Goal: Task Accomplishment & Management: Use online tool/utility

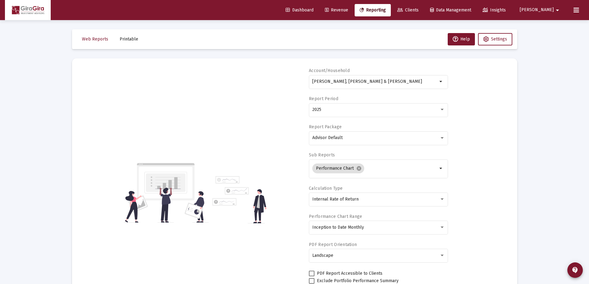
select select "View all"
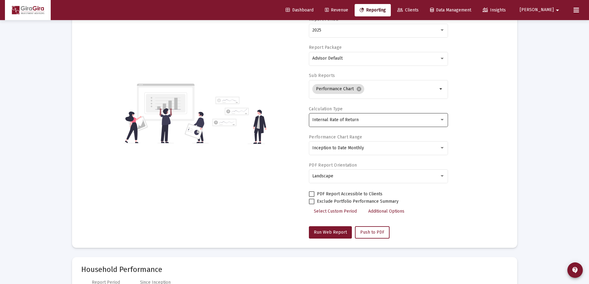
scroll to position [22, 0]
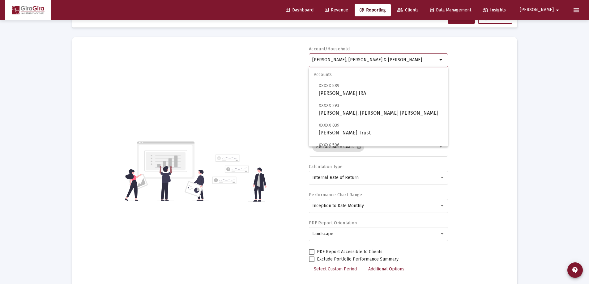
drag, startPoint x: 312, startPoint y: 58, endPoint x: 556, endPoint y: 70, distance: 244.1
click at [555, 69] on div "Loading... Web Reports Printable Help Settings Account/Household [PERSON_NAME],…" at bounding box center [294, 271] width 589 height 586
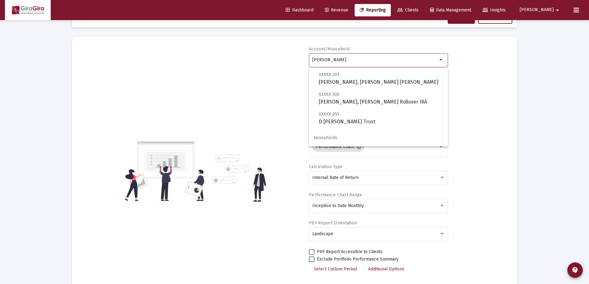
scroll to position [0, 0]
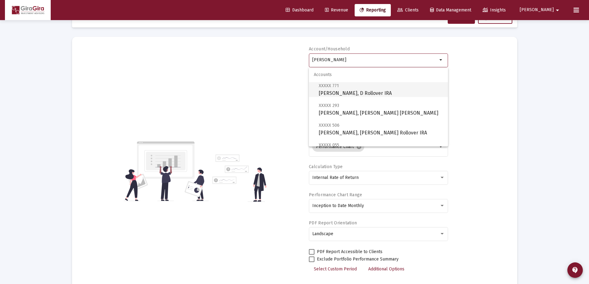
click at [338, 90] on span "XXXXX 771 [PERSON_NAME], D Rollover IRA" at bounding box center [381, 89] width 124 height 15
type input "[PERSON_NAME], D Rollover IRA"
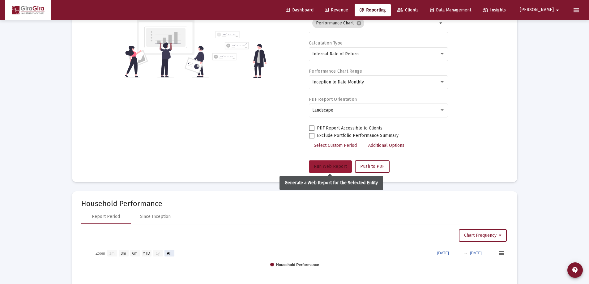
click at [334, 167] on span "Run Web Report" at bounding box center [330, 166] width 33 height 5
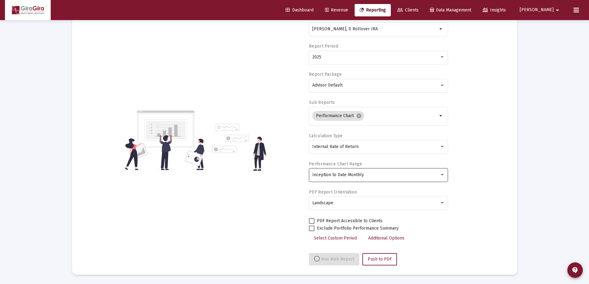
select select "View all"
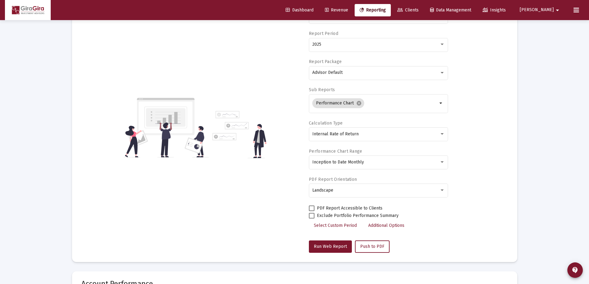
scroll to position [0, 0]
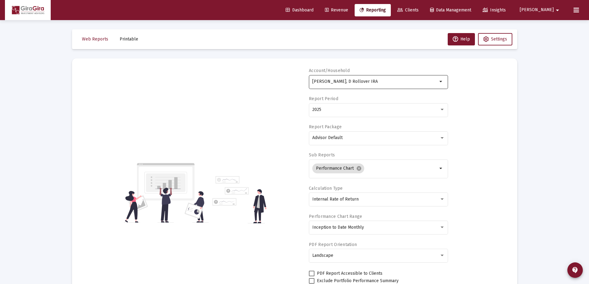
click at [340, 80] on input "[PERSON_NAME], D Rollover IRA" at bounding box center [374, 81] width 125 height 5
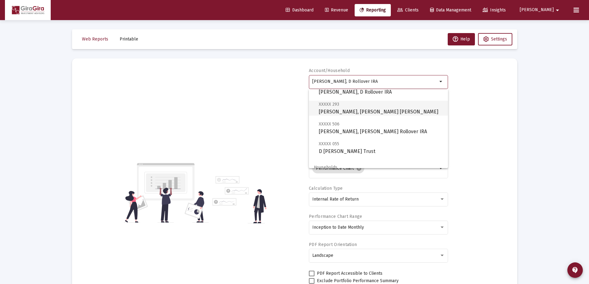
scroll to position [31, 0]
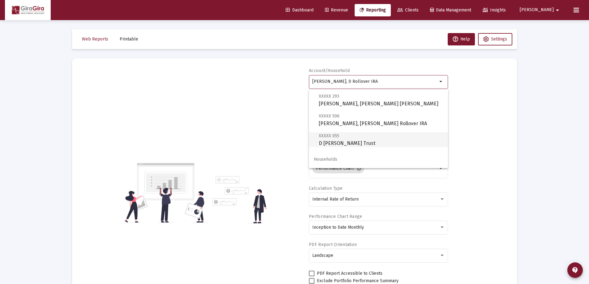
click at [350, 140] on span "XXXXX 055 D [PERSON_NAME] Trust" at bounding box center [381, 139] width 124 height 15
type input "D [PERSON_NAME] Trust"
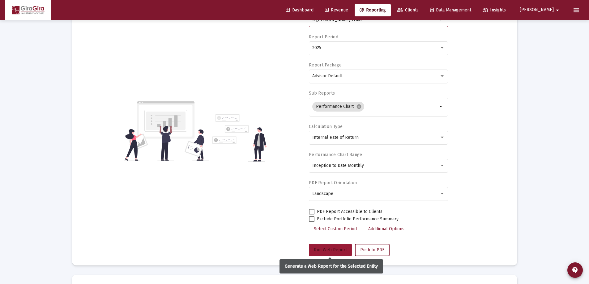
click at [327, 250] on span "Run Web Report" at bounding box center [330, 250] width 33 height 5
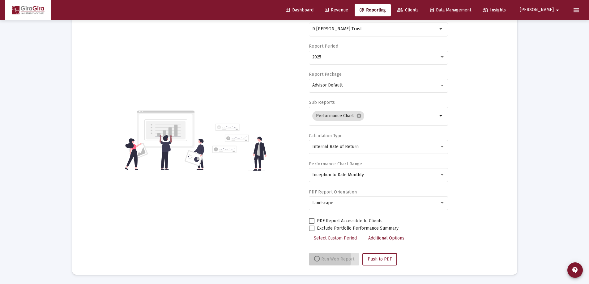
scroll to position [53, 0]
select select "View all"
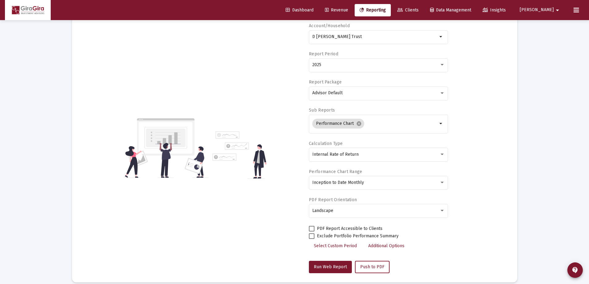
scroll to position [0, 0]
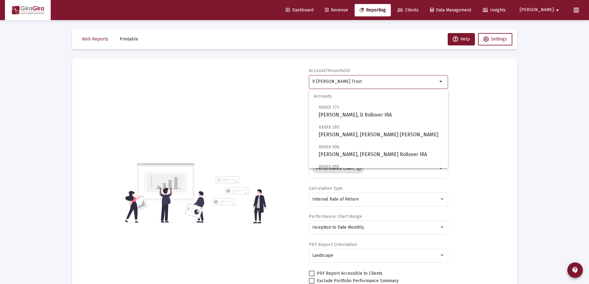
drag, startPoint x: 313, startPoint y: 81, endPoint x: 580, endPoint y: 88, distance: 267.1
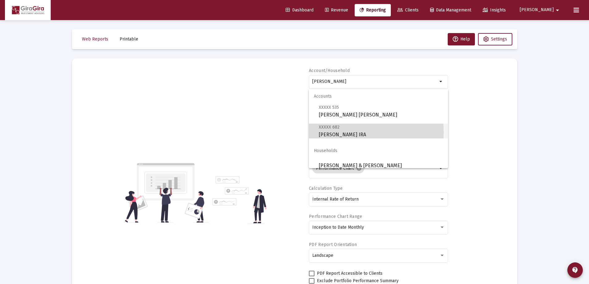
click at [349, 132] on span "XXXXX 682 [PERSON_NAME] IRA" at bounding box center [381, 130] width 124 height 15
type input "[PERSON_NAME] IRA"
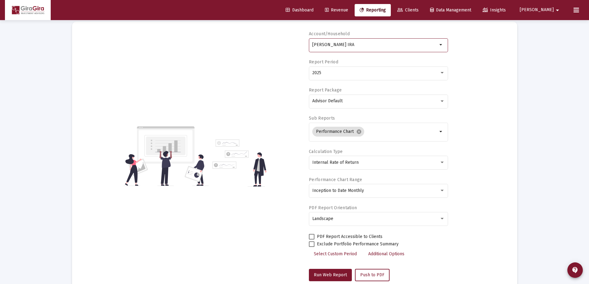
scroll to position [62, 0]
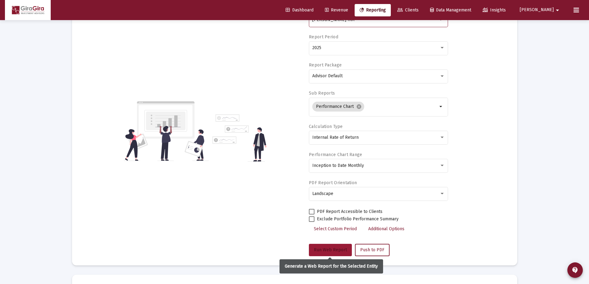
click at [334, 250] on span "Run Web Report" at bounding box center [330, 250] width 33 height 5
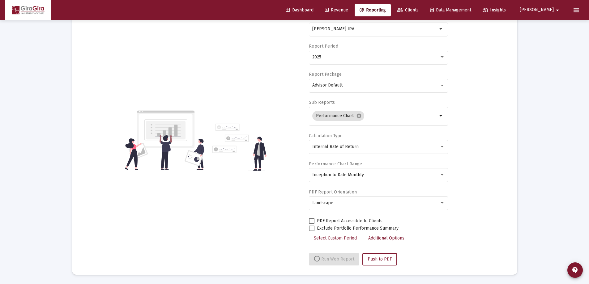
select select "View all"
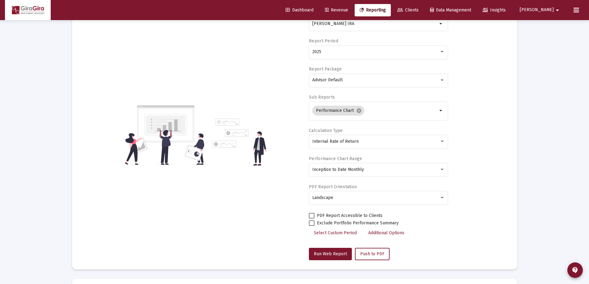
scroll to position [0, 0]
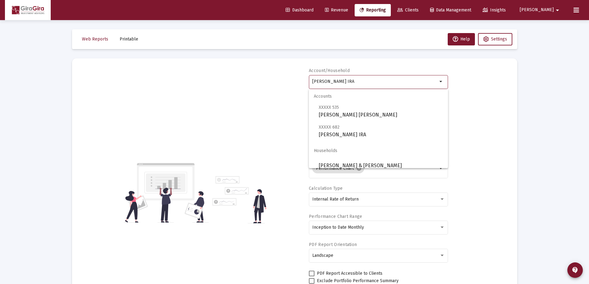
drag, startPoint x: 343, startPoint y: 86, endPoint x: 526, endPoint y: 110, distance: 184.7
type input "n"
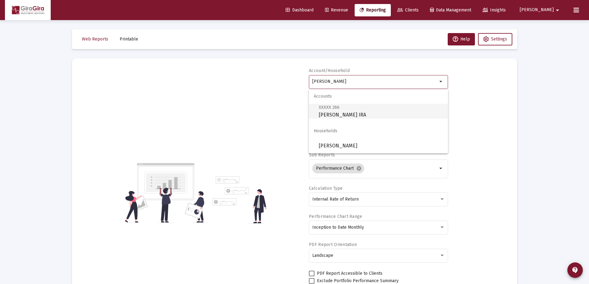
click at [346, 110] on span "XXXXX 266 [PERSON_NAME] IRA" at bounding box center [381, 111] width 124 height 15
type input "[PERSON_NAME] IRA"
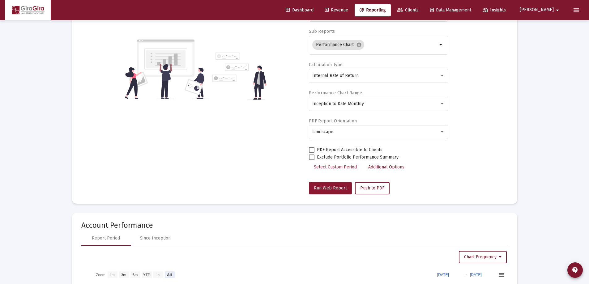
click at [325, 187] on span "Run Web Report" at bounding box center [330, 188] width 33 height 5
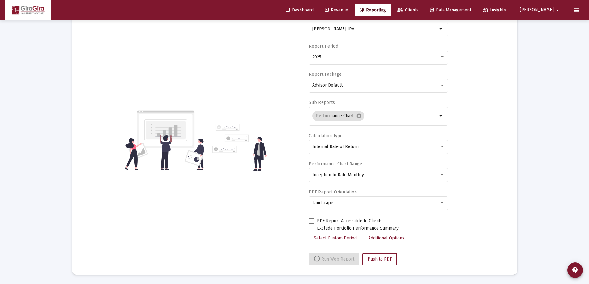
select select "View all"
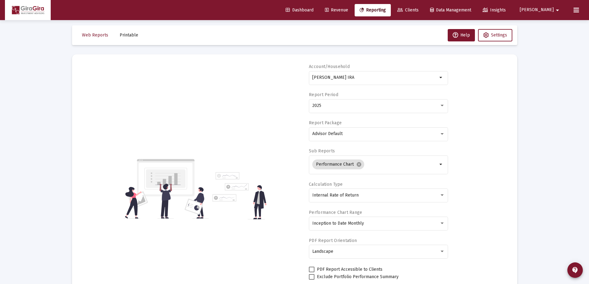
scroll to position [0, 0]
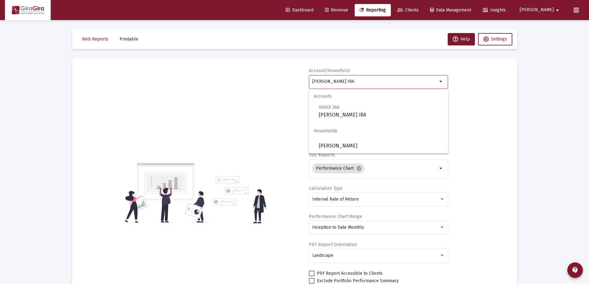
drag, startPoint x: 313, startPoint y: 81, endPoint x: 704, endPoint y: 69, distance: 390.9
click at [589, 69] on html "Dashboard Revenue Reporting Clients Data Management Insights [PERSON_NAME] Inte…" at bounding box center [294, 142] width 589 height 284
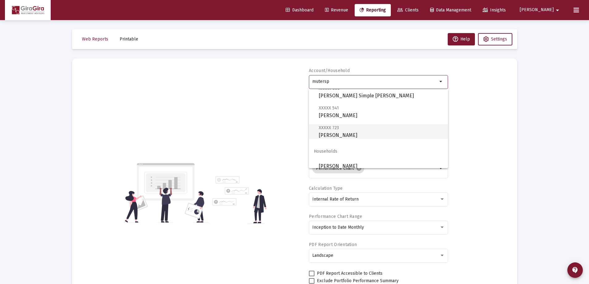
scroll to position [25, 0]
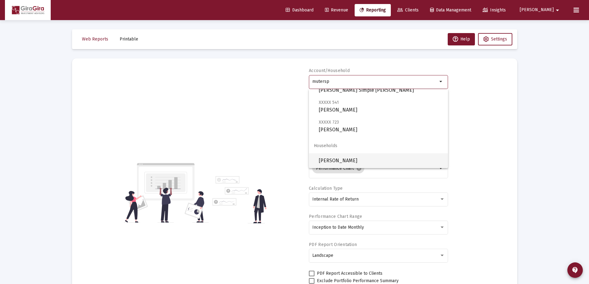
click at [359, 160] on span "[PERSON_NAME]" at bounding box center [381, 160] width 124 height 15
type input "[PERSON_NAME]"
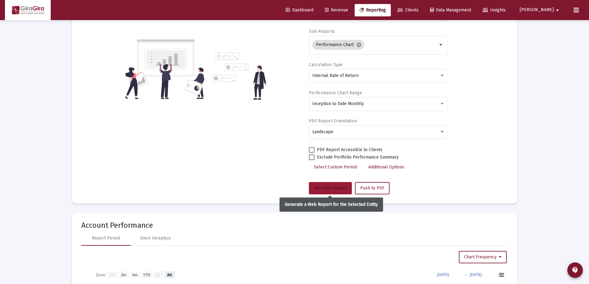
click at [328, 187] on span "Run Web Report" at bounding box center [330, 188] width 33 height 5
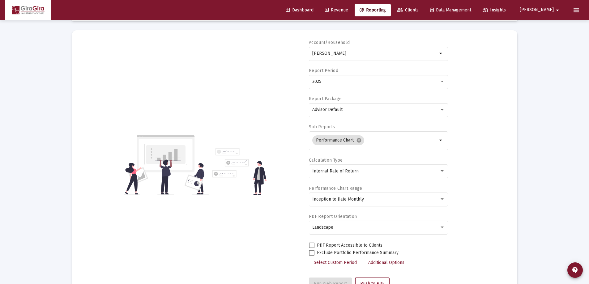
scroll to position [0, 0]
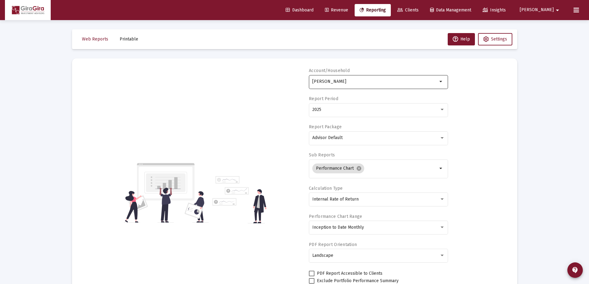
click at [336, 82] on input "[PERSON_NAME]" at bounding box center [374, 81] width 125 height 5
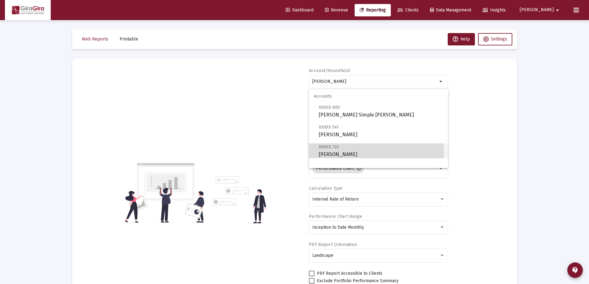
click at [345, 153] on span "XXXXX 723 [PERSON_NAME]" at bounding box center [381, 150] width 124 height 15
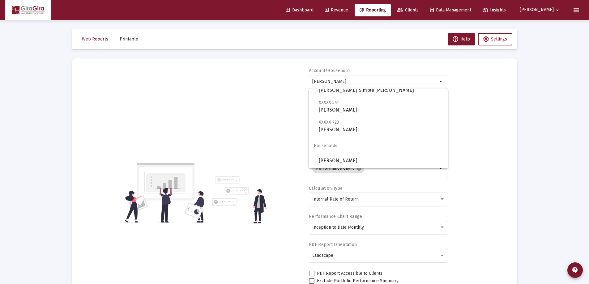
click at [558, 9] on mat-icon "arrow_drop_down" at bounding box center [557, 10] width 7 height 12
click at [548, 9] on div at bounding box center [294, 142] width 589 height 284
click at [579, 9] on icon at bounding box center [577, 9] width 6 height 7
click at [548, 8] on span "[PERSON_NAME]" at bounding box center [537, 9] width 34 height 5
click at [332, 109] on div at bounding box center [294, 142] width 589 height 284
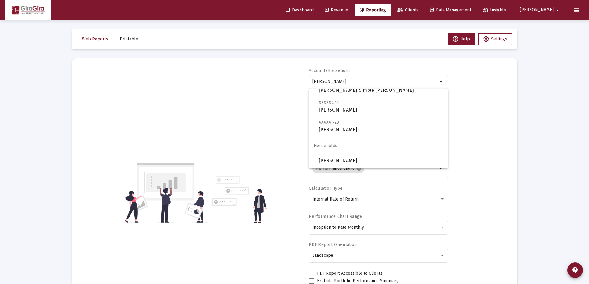
click at [548, 10] on span "[PERSON_NAME]" at bounding box center [537, 9] width 34 height 5
click at [558, 9] on div at bounding box center [294, 142] width 589 height 284
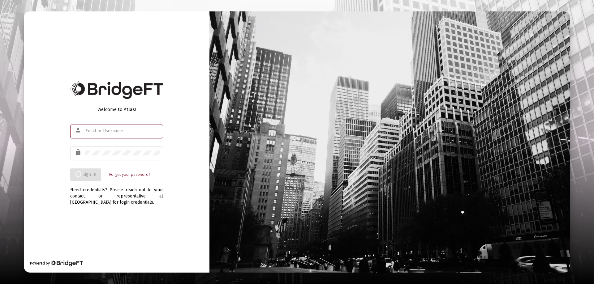
click at [103, 130] on input "text" at bounding box center [122, 131] width 74 height 5
type input "john@gira-advisors.com"
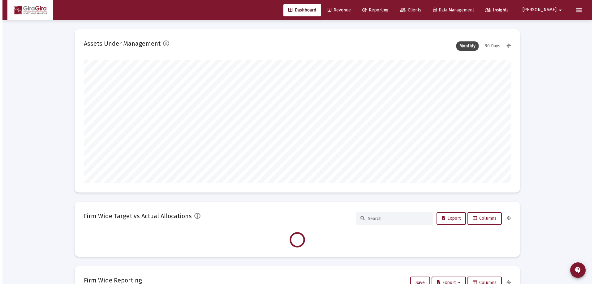
scroll to position [124, 427]
click at [386, 10] on span "Reporting" at bounding box center [373, 9] width 26 height 5
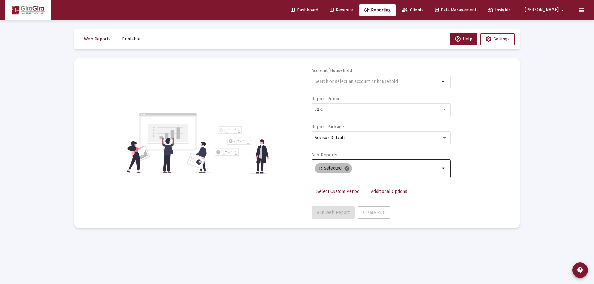
click at [346, 168] on mat-icon "cancel" at bounding box center [347, 169] width 6 height 6
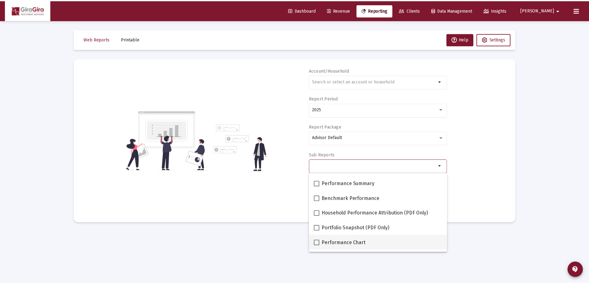
scroll to position [62, 0]
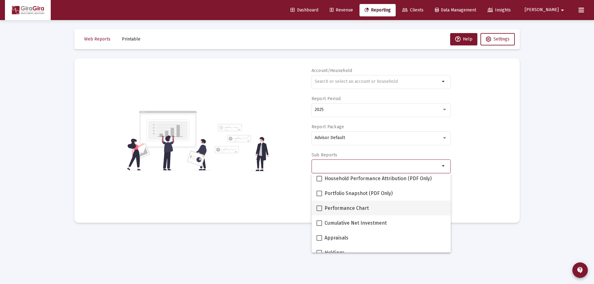
click at [320, 208] on span at bounding box center [319, 209] width 6 height 6
click at [319, 211] on input "Performance Chart" at bounding box center [319, 211] width 0 height 0
checkbox input "true"
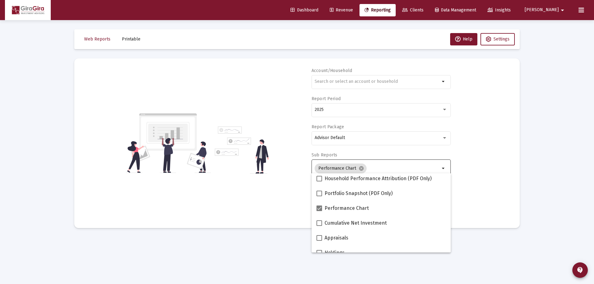
click at [492, 183] on div "Account/Household arrow_drop_down Report Period 2025 Report Package Advisor Def…" at bounding box center [297, 143] width 427 height 151
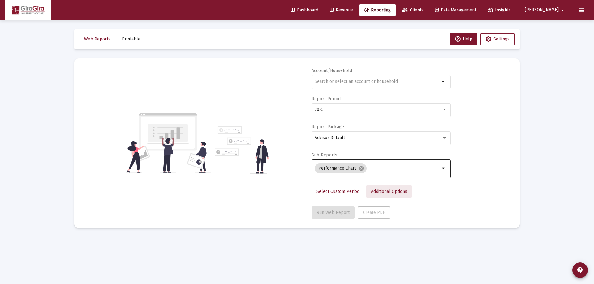
click at [380, 191] on span "Additional Options" at bounding box center [389, 191] width 36 height 5
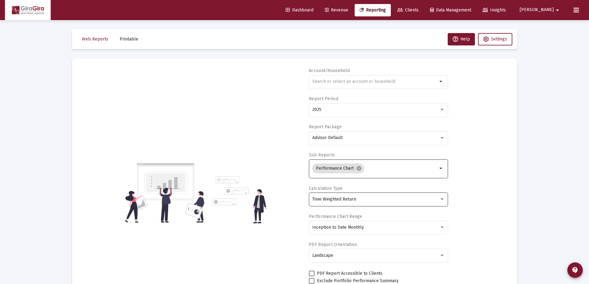
click at [349, 197] on span "Time Weighted Return" at bounding box center [334, 199] width 44 height 5
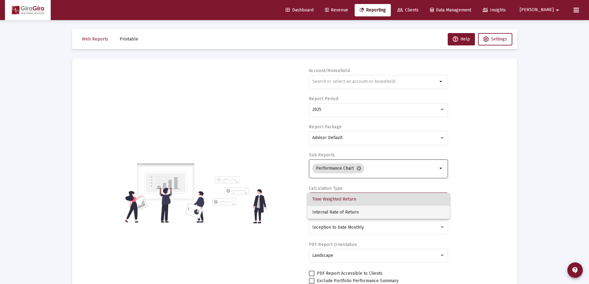
click at [345, 211] on span "Internal Rate of Return" at bounding box center [378, 212] width 133 height 13
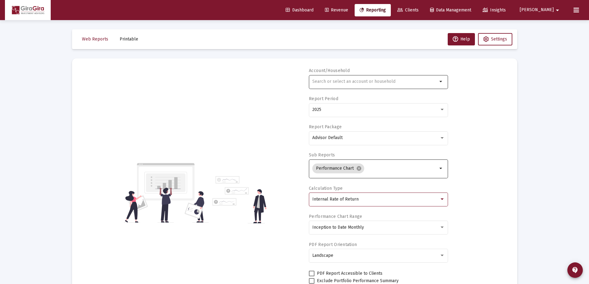
click at [324, 81] on input "text" at bounding box center [374, 81] width 125 height 5
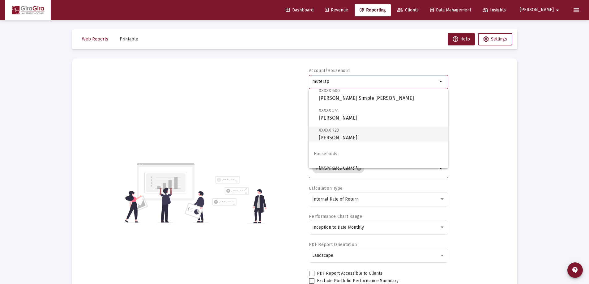
scroll to position [25, 0]
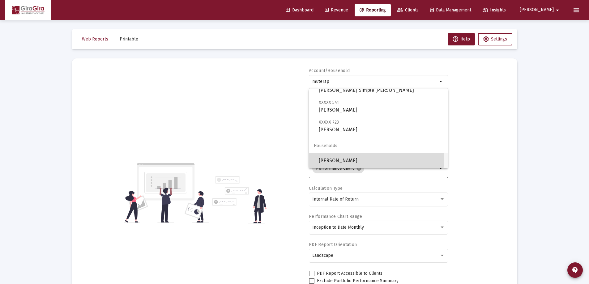
click at [362, 159] on span "[PERSON_NAME]" at bounding box center [381, 160] width 124 height 15
type input "[PERSON_NAME]"
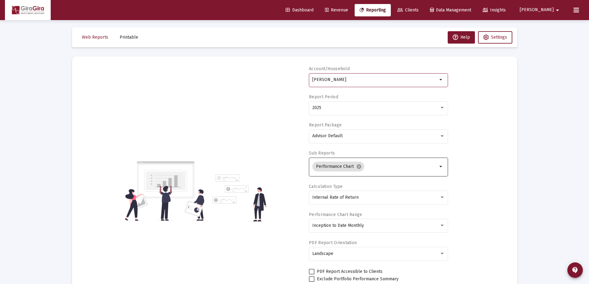
scroll to position [53, 0]
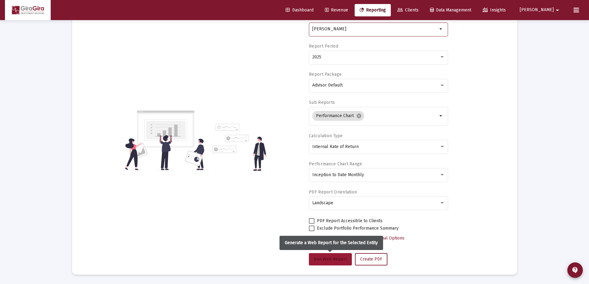
click at [333, 257] on span "Run Web Report" at bounding box center [330, 259] width 33 height 5
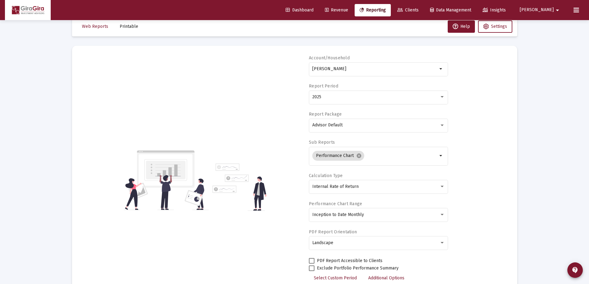
scroll to position [0, 0]
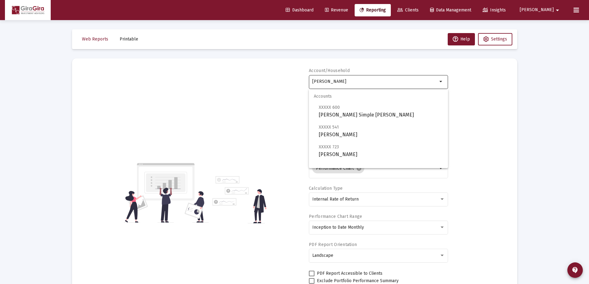
click at [332, 80] on input "[PERSON_NAME]" at bounding box center [374, 81] width 125 height 5
click at [361, 114] on span "XXXXX 600 Muterspaugh, Michael Simple IRA" at bounding box center [381, 111] width 124 height 15
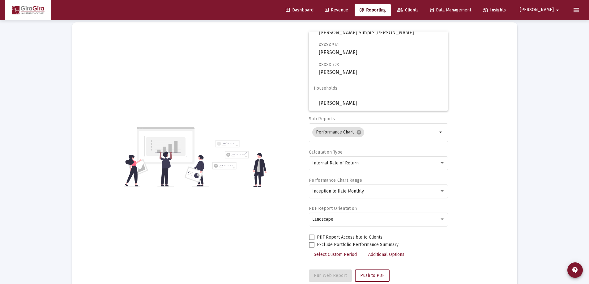
scroll to position [62, 0]
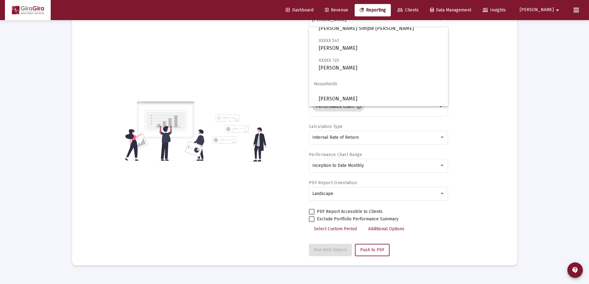
click at [550, 8] on span "[PERSON_NAME]" at bounding box center [537, 9] width 34 height 5
click at [557, 10] on div at bounding box center [294, 142] width 589 height 284
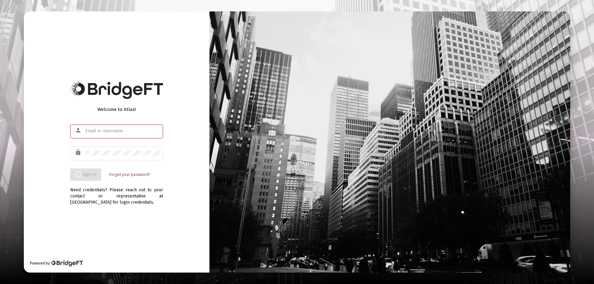
click at [91, 129] on input "text" at bounding box center [122, 131] width 74 height 5
type input "john@gira-advisors.com"
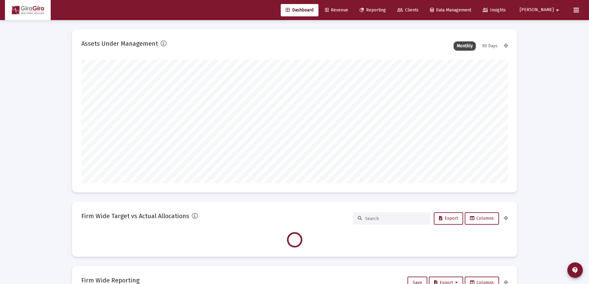
scroll to position [124, 230]
type input "[DATE]"
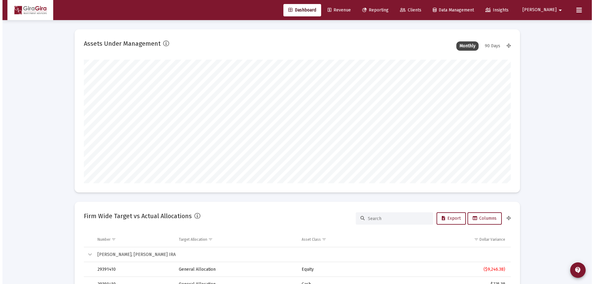
scroll to position [124, 200]
click at [386, 9] on span "Reporting" at bounding box center [373, 9] width 26 height 5
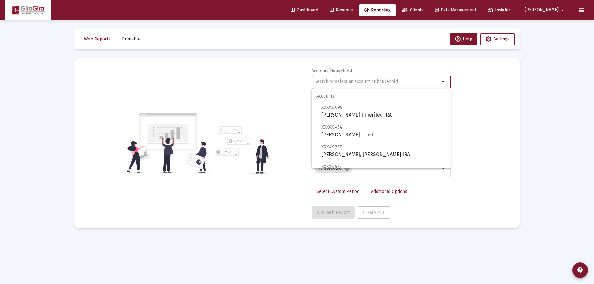
click at [318, 82] on input "text" at bounding box center [377, 81] width 125 height 5
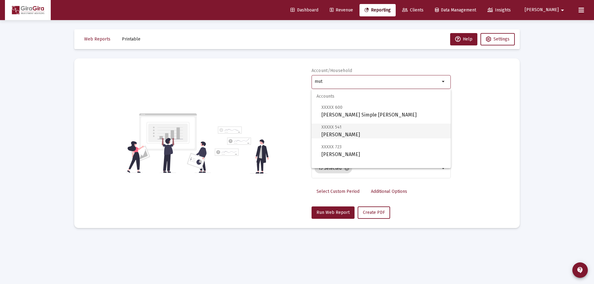
click at [363, 133] on span "XXXXX 541 Muterspaugh, Michael IRA" at bounding box center [383, 130] width 124 height 15
type input "[PERSON_NAME]"
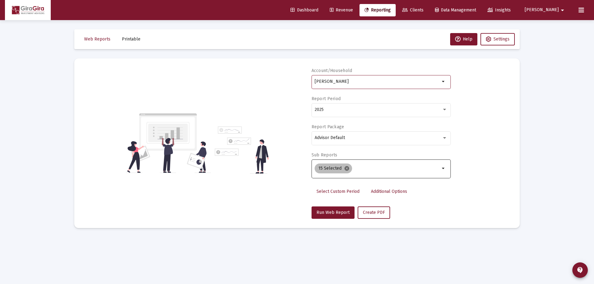
click at [347, 168] on mat-icon "cancel" at bounding box center [347, 169] width 6 height 6
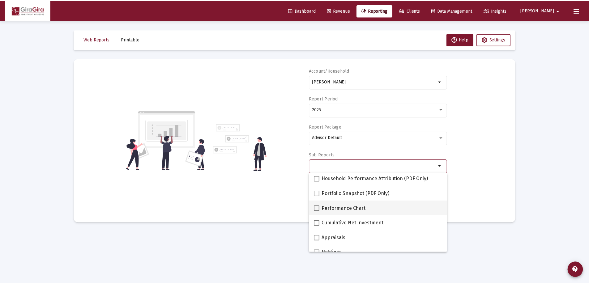
scroll to position [62, 0]
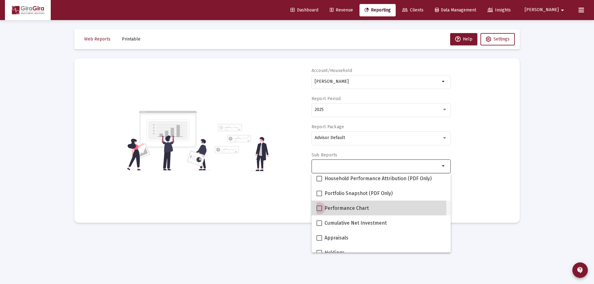
click at [321, 209] on span at bounding box center [319, 209] width 6 height 6
click at [319, 211] on input "Performance Chart" at bounding box center [319, 211] width 0 height 0
checkbox input "true"
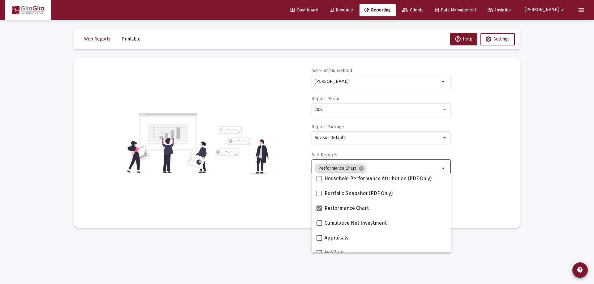
click at [468, 186] on div "Account/Household Muterspaugh, Michael IRA arrow_drop_down Report Period 2025 R…" at bounding box center [297, 143] width 427 height 151
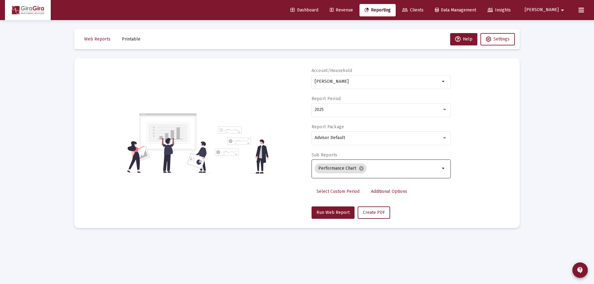
click at [385, 189] on link "Additional Options" at bounding box center [389, 192] width 46 height 12
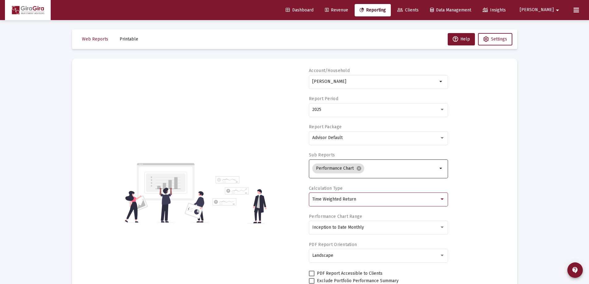
click at [354, 199] on span "Time Weighted Return" at bounding box center [334, 199] width 44 height 5
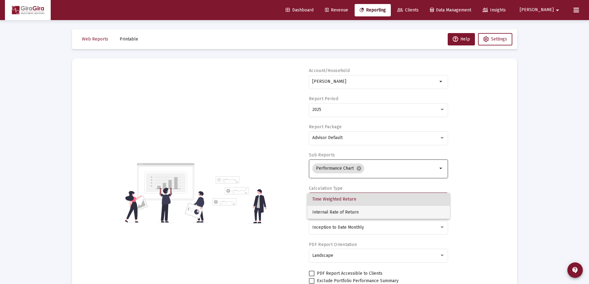
click at [348, 213] on span "Internal Rate of Return" at bounding box center [378, 212] width 133 height 13
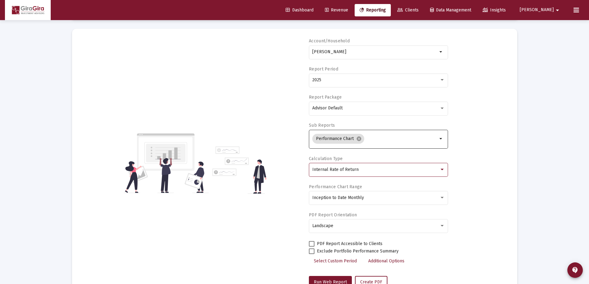
scroll to position [53, 0]
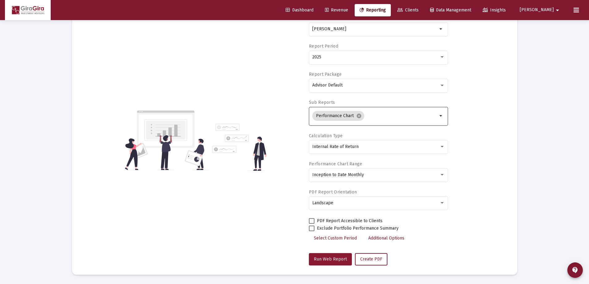
click at [337, 259] on span "Run Web Report" at bounding box center [330, 259] width 33 height 5
select select "View all"
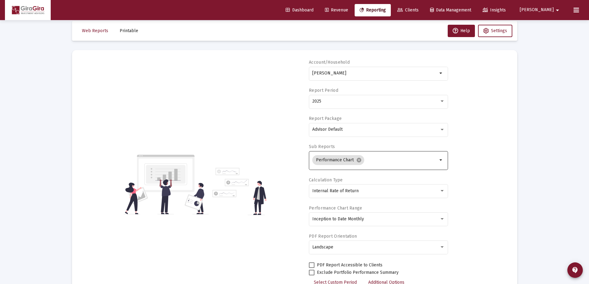
scroll to position [0, 0]
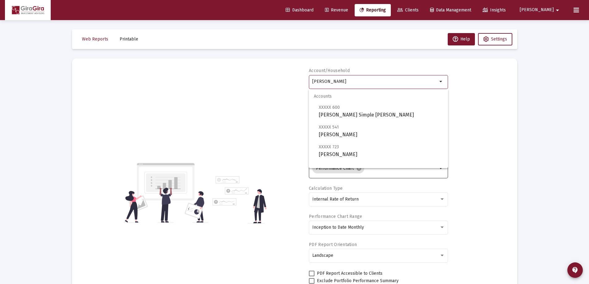
click at [338, 82] on input "[PERSON_NAME]" at bounding box center [374, 81] width 125 height 5
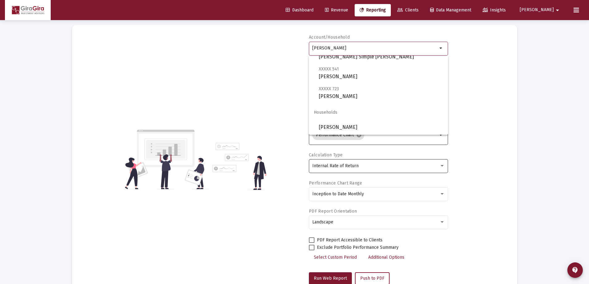
scroll to position [62, 0]
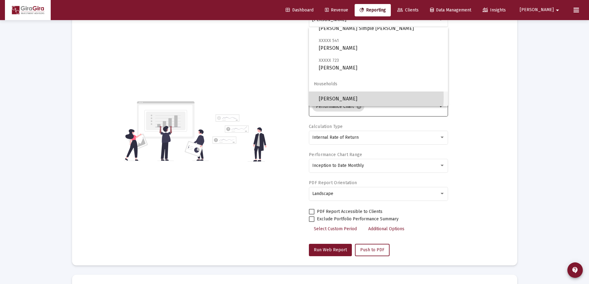
click at [335, 97] on span "[PERSON_NAME]" at bounding box center [381, 99] width 124 height 15
type input "[PERSON_NAME]"
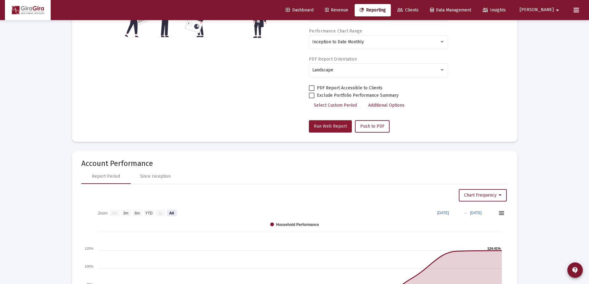
click at [332, 124] on span "Run Web Report" at bounding box center [330, 126] width 33 height 5
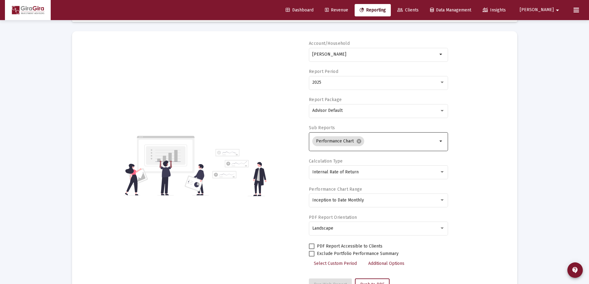
scroll to position [0, 0]
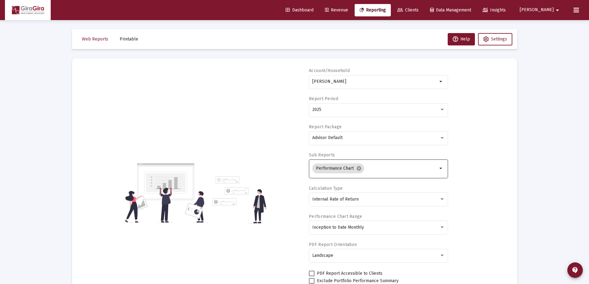
click at [552, 9] on span "[PERSON_NAME]" at bounding box center [537, 9] width 34 height 5
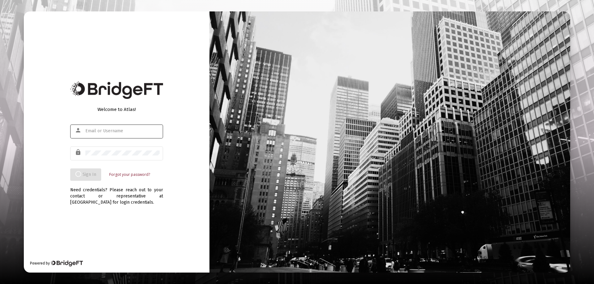
click at [96, 134] on div at bounding box center [122, 130] width 74 height 15
click at [96, 132] on input "text" at bounding box center [122, 131] width 74 height 5
type input "john@gira-advisors.com"
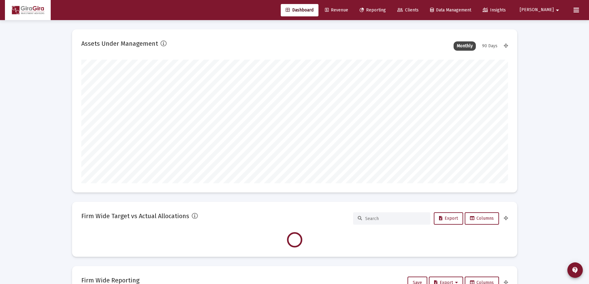
scroll to position [124, 230]
type input "[DATE]"
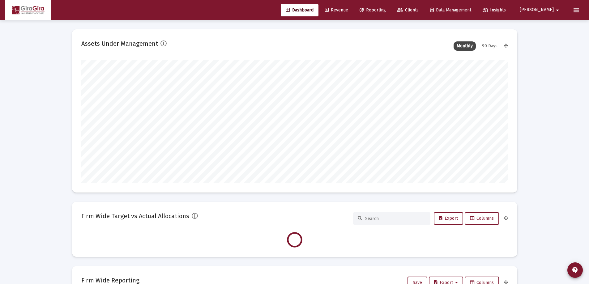
click at [386, 10] on span "Reporting" at bounding box center [373, 9] width 26 height 5
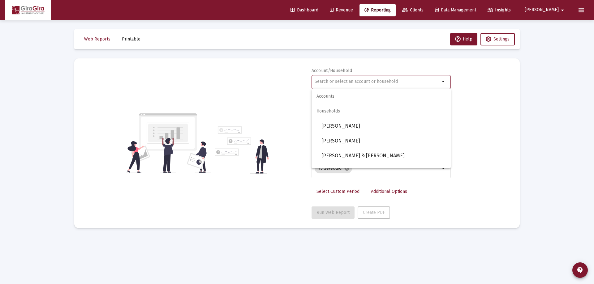
click at [324, 82] on input "text" at bounding box center [377, 81] width 125 height 5
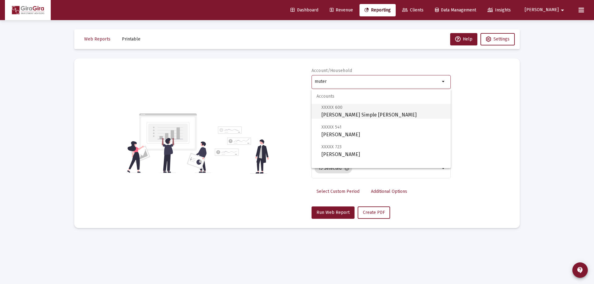
click at [347, 111] on span "XXXXX 600 Muterspaugh, Michael Simple IRA" at bounding box center [383, 111] width 124 height 15
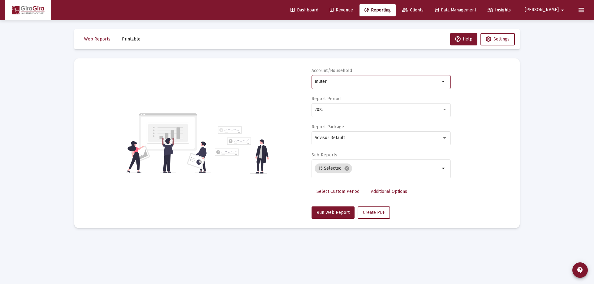
type input "[PERSON_NAME] Simple [PERSON_NAME]"
click at [347, 167] on mat-icon "cancel" at bounding box center [347, 169] width 6 height 6
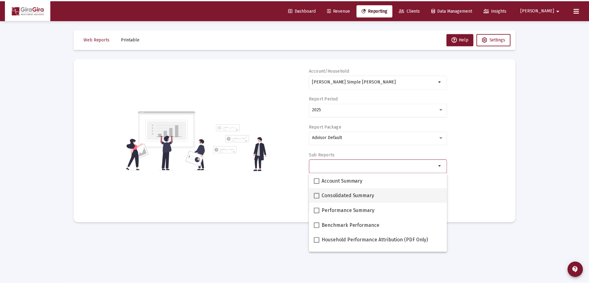
scroll to position [31, 0]
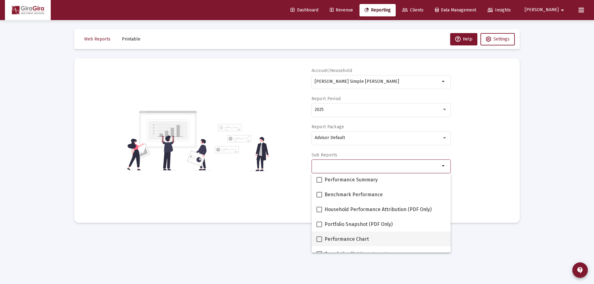
drag, startPoint x: 319, startPoint y: 240, endPoint x: 344, endPoint y: 234, distance: 25.4
click at [319, 239] on span at bounding box center [319, 240] width 6 height 6
click at [319, 242] on input "Performance Chart" at bounding box center [319, 242] width 0 height 0
checkbox input "true"
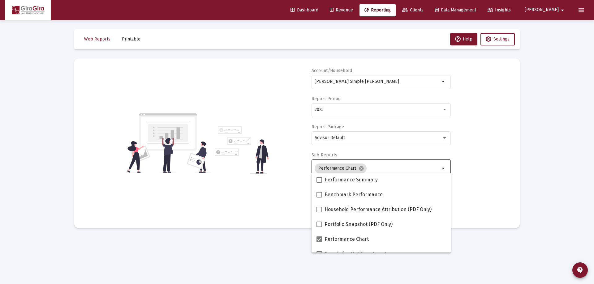
click at [473, 164] on div "Account/Household Muterspaugh, Michael Simple IRA arrow_drop_down Report Period…" at bounding box center [297, 143] width 427 height 151
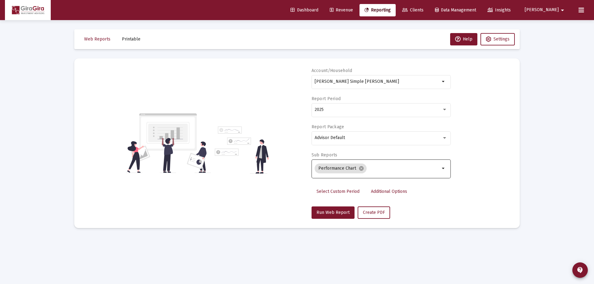
click at [390, 192] on span "Additional Options" at bounding box center [389, 191] width 36 height 5
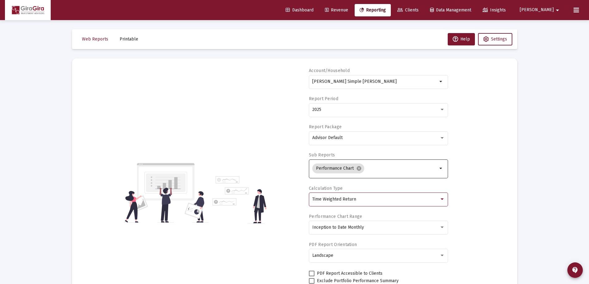
click at [340, 200] on span "Time Weighted Return" at bounding box center [334, 199] width 44 height 5
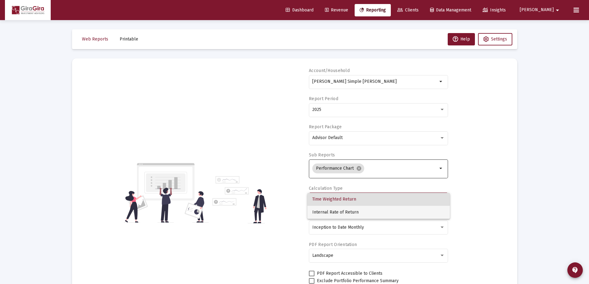
click at [339, 211] on span "Internal Rate of Return" at bounding box center [378, 212] width 133 height 13
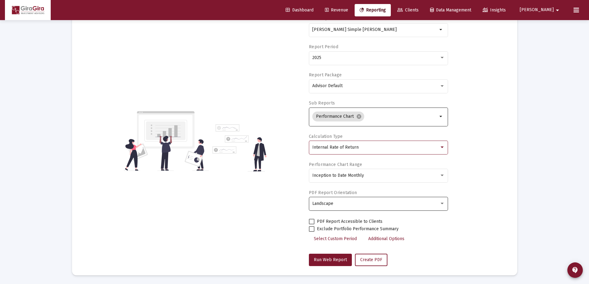
scroll to position [53, 0]
click at [331, 257] on span "Run Web Report" at bounding box center [330, 259] width 33 height 5
select select "View all"
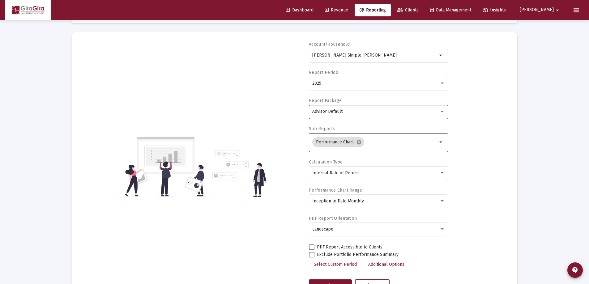
scroll to position [0, 0]
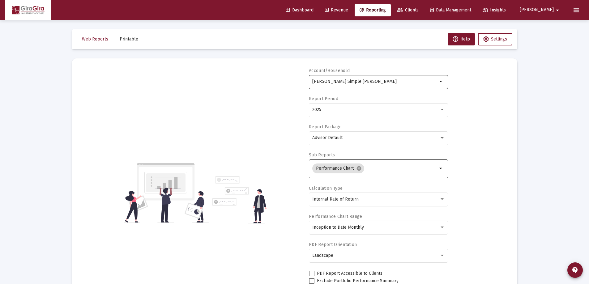
click at [331, 82] on input "[PERSON_NAME] Simple [PERSON_NAME]" at bounding box center [374, 81] width 125 height 5
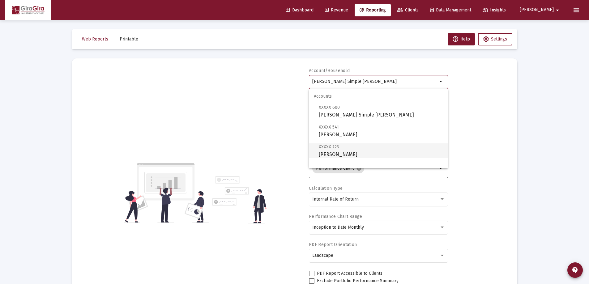
click at [354, 152] on span "XXXXX 723 [PERSON_NAME]" at bounding box center [381, 150] width 124 height 15
type input "[PERSON_NAME]"
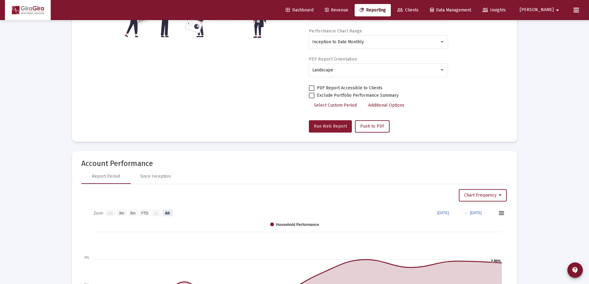
click at [330, 125] on span "Run Web Report" at bounding box center [330, 126] width 33 height 5
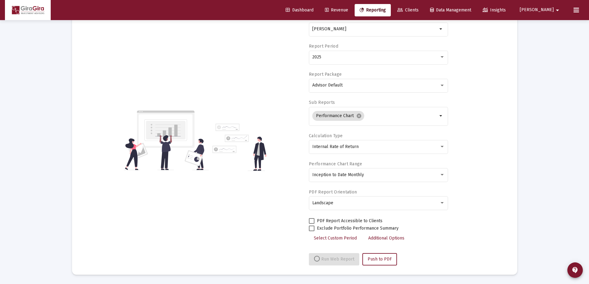
select select "View all"
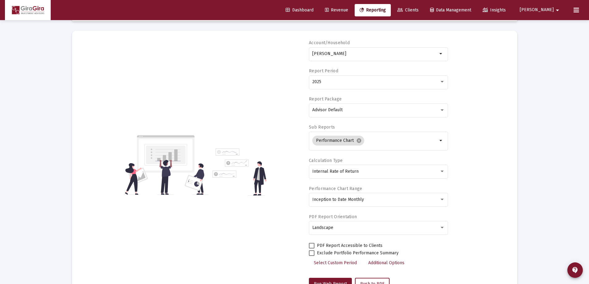
scroll to position [0, 0]
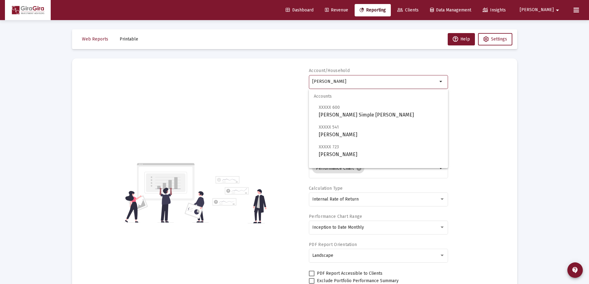
click at [339, 80] on input "[PERSON_NAME]" at bounding box center [374, 81] width 125 height 5
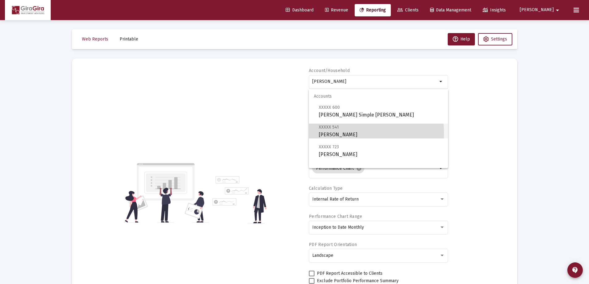
drag, startPoint x: 356, startPoint y: 133, endPoint x: 360, endPoint y: 137, distance: 4.8
click at [356, 134] on span "XXXXX 541 Muterspaugh, Michael IRA" at bounding box center [381, 130] width 124 height 15
type input "[PERSON_NAME]"
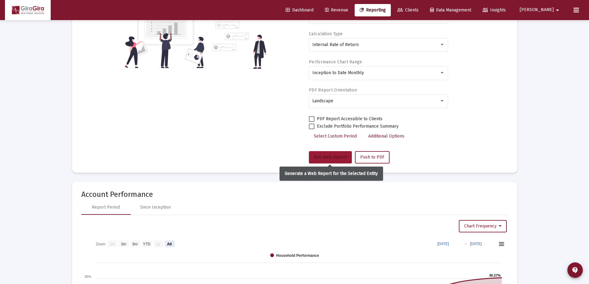
click at [339, 156] on span "Run Web Report" at bounding box center [330, 157] width 33 height 5
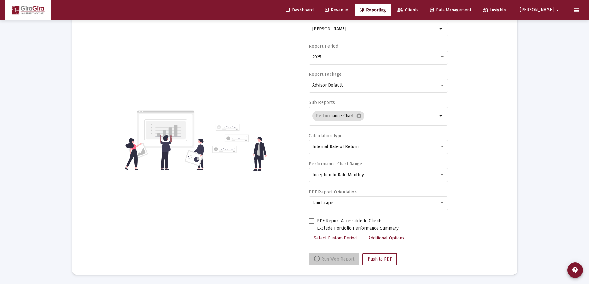
scroll to position [53, 0]
select select "View all"
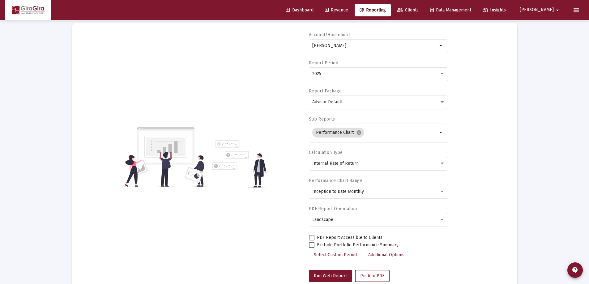
scroll to position [0, 0]
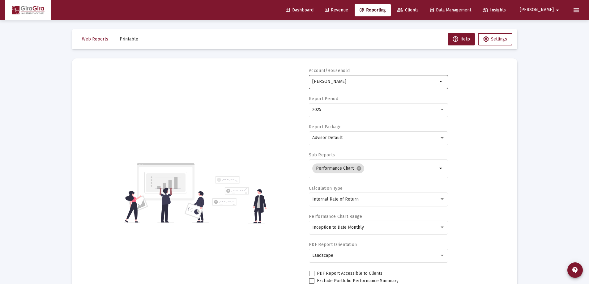
click at [346, 81] on input "[PERSON_NAME]" at bounding box center [374, 81] width 125 height 5
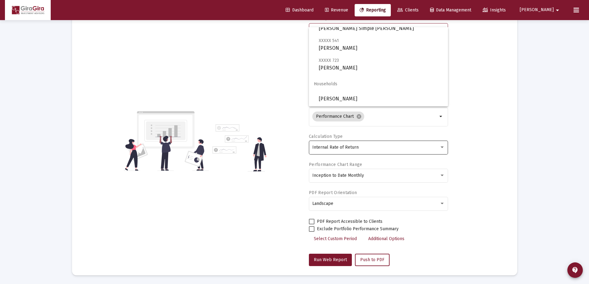
scroll to position [62, 0]
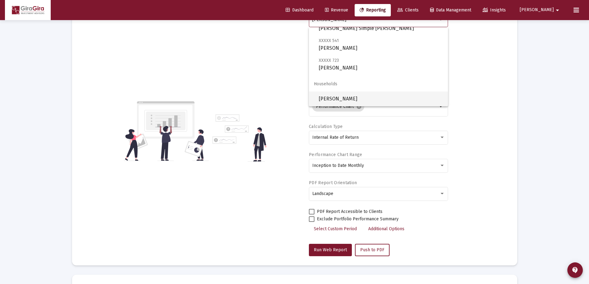
click at [336, 99] on span "[PERSON_NAME]" at bounding box center [381, 99] width 124 height 15
type input "[PERSON_NAME]"
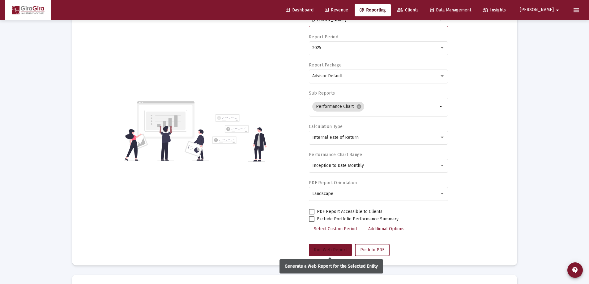
click at [327, 249] on span "Run Web Report" at bounding box center [330, 250] width 33 height 5
